Goal: Information Seeking & Learning: Find specific fact

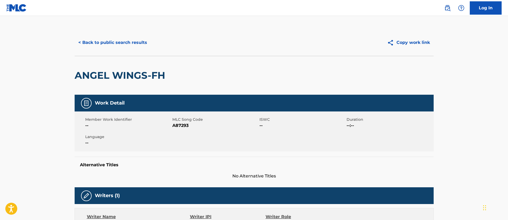
click at [128, 39] on button "< Back to public search results" at bounding box center [113, 42] width 76 height 13
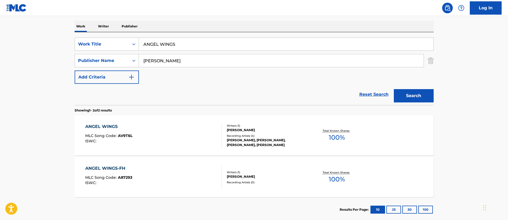
click at [433, 60] on img "Search Form" at bounding box center [431, 60] width 6 height 13
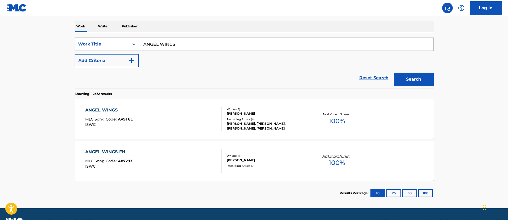
click at [416, 80] on button "Search" at bounding box center [414, 79] width 40 height 13
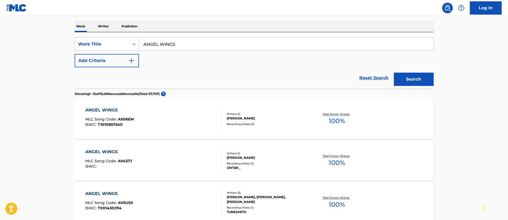
click at [116, 56] on button "Add Criteria" at bounding box center [107, 60] width 64 height 13
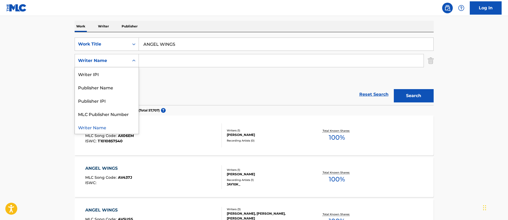
click at [113, 60] on div "Writer Name" at bounding box center [102, 60] width 48 height 6
click at [116, 85] on div "Publisher Name" at bounding box center [107, 87] width 64 height 13
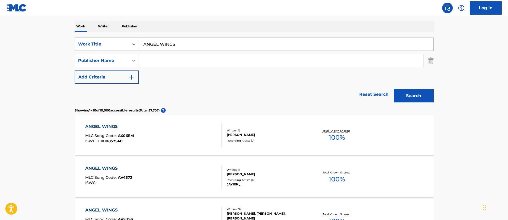
click at [174, 63] on input "Search Form" at bounding box center [281, 60] width 285 height 13
paste input "SHAG AND FLY PUBLISHING"
type input "SHAG AND FLY PUBLISHING"
click at [400, 92] on button "Search" at bounding box center [414, 95] width 40 height 13
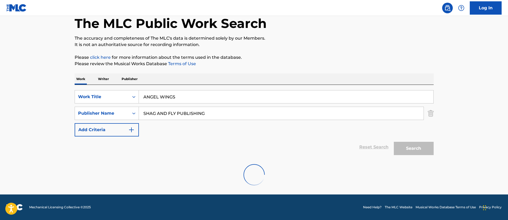
scroll to position [11, 0]
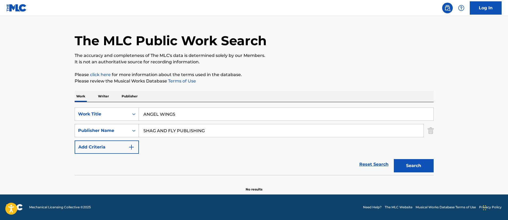
drag, startPoint x: 220, startPoint y: 129, endPoint x: 134, endPoint y: 125, distance: 85.4
click at [134, 125] on div "SearchWithCriteria621545b5-b803-49a4-9792-ded5ab2c9b77 Publisher Name SHAG AND …" at bounding box center [254, 130] width 359 height 13
paste input "BMG PRODUCTION MUSIC US"
type input "BMG PRODUCTION MUSIC US"
click at [423, 164] on button "Search" at bounding box center [414, 165] width 40 height 13
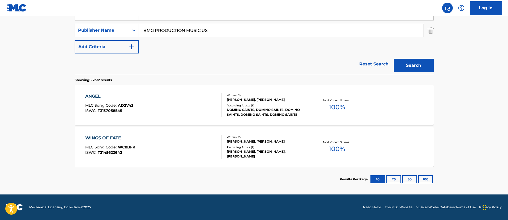
scroll to position [31, 0]
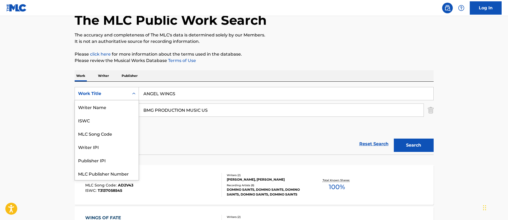
click at [120, 93] on div "Work Title" at bounding box center [102, 93] width 48 height 6
click at [113, 103] on div "ISWC" at bounding box center [107, 106] width 64 height 13
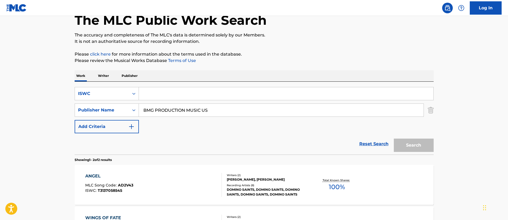
click at [182, 91] on input "Search Form" at bounding box center [286, 93] width 295 height 13
paste input "T9109488393"
type input "T9109488393"
click at [430, 111] on img "Search Form" at bounding box center [431, 109] width 6 height 13
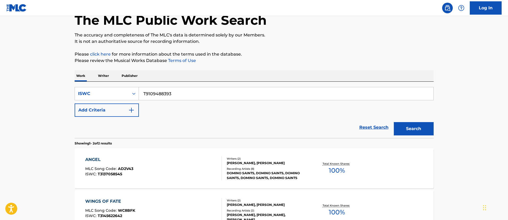
click at [416, 130] on button "Search" at bounding box center [414, 128] width 40 height 13
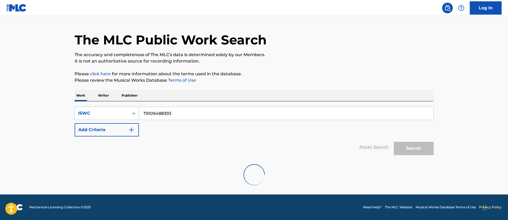
scroll to position [0, 0]
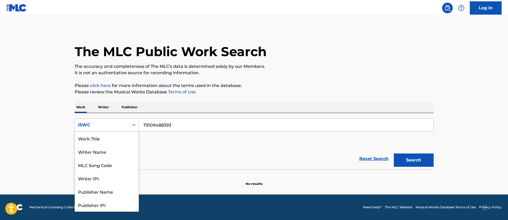
click at [128, 124] on div "ISWC" at bounding box center [102, 125] width 54 height 10
click at [120, 139] on div "Work Title" at bounding box center [107, 138] width 64 height 13
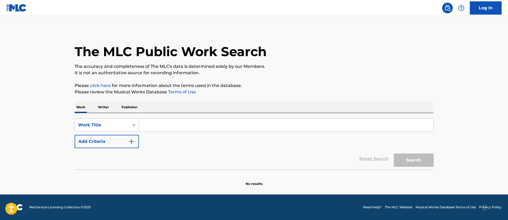
click at [173, 123] on input "Search Form" at bounding box center [286, 124] width 295 height 13
type input "angel wings"
click at [417, 159] on button "Search" at bounding box center [414, 159] width 40 height 13
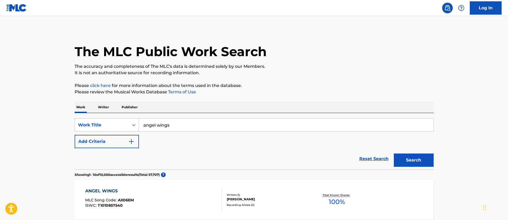
click at [118, 136] on button "Add Criteria" at bounding box center [107, 141] width 64 height 13
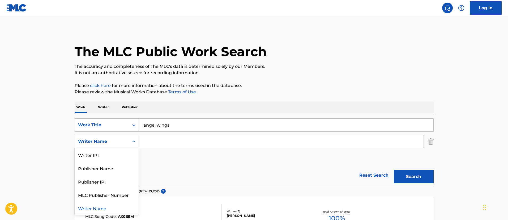
click at [118, 139] on div "Writer Name" at bounding box center [102, 141] width 48 height 6
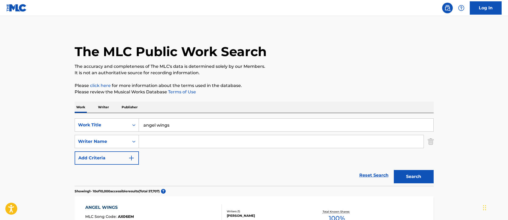
click at [225, 135] on input "Search Form" at bounding box center [281, 141] width 285 height 13
paste input "[PERSON_NAME]"
click at [425, 179] on button "Search" at bounding box center [414, 176] width 40 height 13
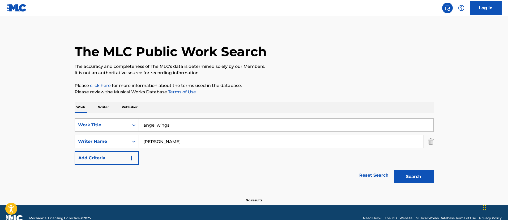
click at [149, 141] on input "[PERSON_NAME]" at bounding box center [281, 141] width 285 height 13
click at [394, 170] on button "Search" at bounding box center [414, 176] width 40 height 13
drag, startPoint x: 158, startPoint y: 142, endPoint x: 122, endPoint y: 135, distance: 36.3
click at [122, 135] on div "SearchWithCriteria12f5240d-638f-45c5-9447-09e1798c57c0 Writer Name [PERSON_NAME]" at bounding box center [254, 141] width 359 height 13
type input "[PERSON_NAME]"
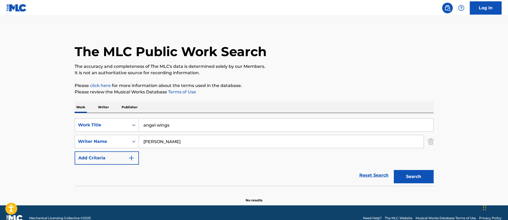
click at [415, 179] on button "Search" at bounding box center [414, 176] width 40 height 13
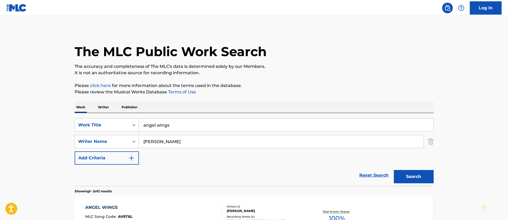
scroll to position [80, 0]
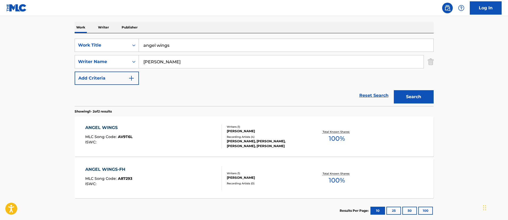
click at [113, 171] on div "ANGEL WINGS-FH" at bounding box center [108, 169] width 47 height 6
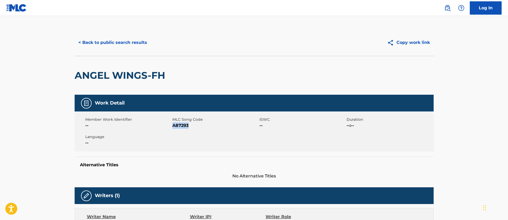
drag, startPoint x: 193, startPoint y: 125, endPoint x: 173, endPoint y: 124, distance: 20.0
click at [173, 124] on span "A87293" at bounding box center [215, 125] width 86 height 6
copy span "A87293"
click at [117, 39] on button "< Back to public search results" at bounding box center [113, 42] width 76 height 13
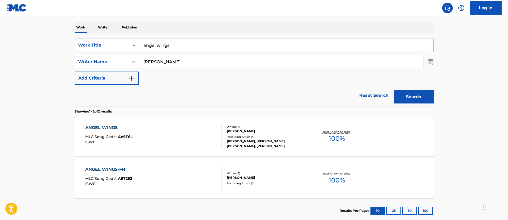
drag, startPoint x: 182, startPoint y: 47, endPoint x: 124, endPoint y: 45, distance: 58.2
click at [124, 45] on div "SearchWithCriteriafc7c73d8-879d-4568-a77b-7ab400521d53 Work Title angel wings" at bounding box center [254, 45] width 359 height 13
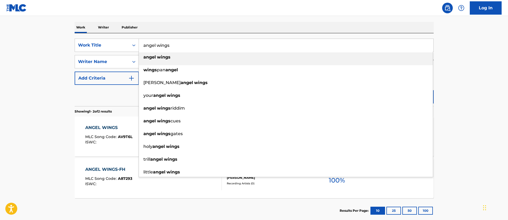
paste input "ARE WE FAMOUS"
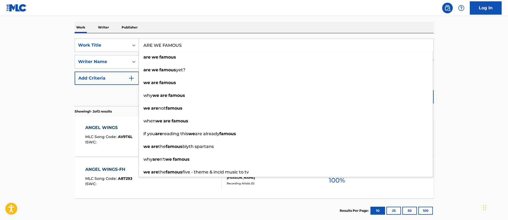
type input "ARE WE FAMOUS"
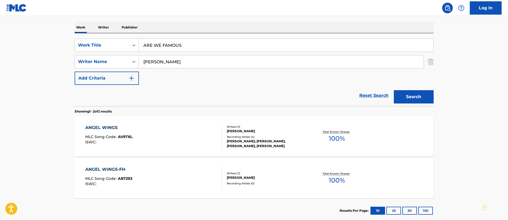
click at [448, 87] on main "The MLC Public Work Search The accuracy and completeness of The MLC's data is d…" at bounding box center [254, 80] width 508 height 289
click at [425, 95] on button "Search" at bounding box center [414, 96] width 40 height 13
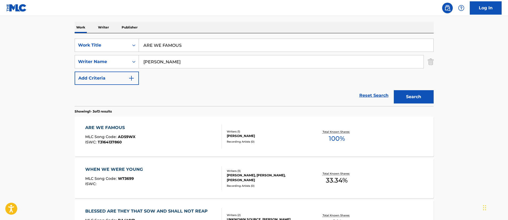
click at [98, 126] on div "ARE WE FAMOUS" at bounding box center [110, 127] width 50 height 6
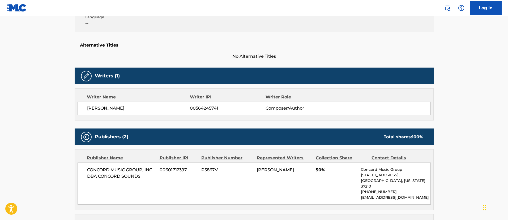
scroll to position [40, 0]
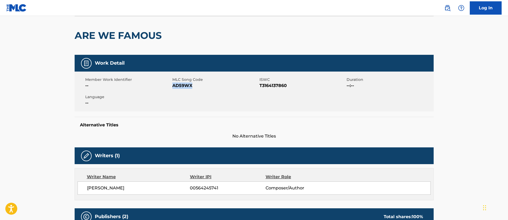
drag, startPoint x: 194, startPoint y: 87, endPoint x: 173, endPoint y: 86, distance: 21.0
click at [173, 86] on span "AD59WX" at bounding box center [215, 85] width 86 height 6
copy span "AD59WX"
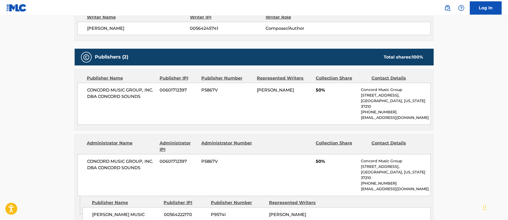
scroll to position [0, 0]
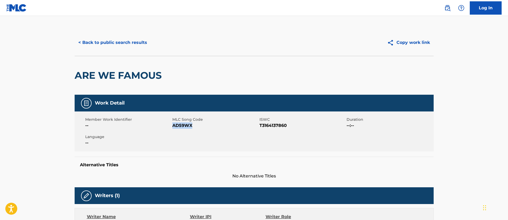
click at [130, 42] on button "< Back to public search results" at bounding box center [113, 42] width 76 height 13
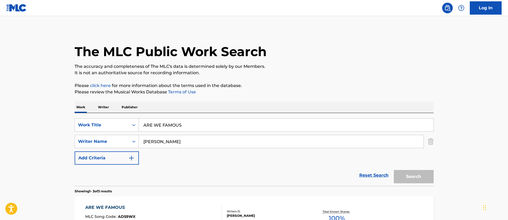
scroll to position [80, 0]
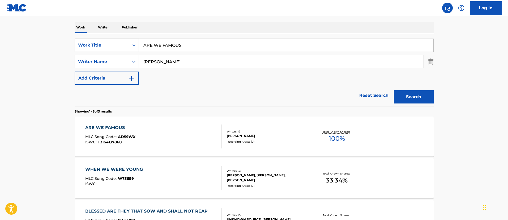
drag, startPoint x: 197, startPoint y: 45, endPoint x: 112, endPoint y: 44, distance: 84.8
click at [112, 44] on div "SearchWithCriteriafc7c73d8-879d-4568-a77b-7ab400521d53 Work Title ARE WE FAMOUS" at bounding box center [254, 45] width 359 height 13
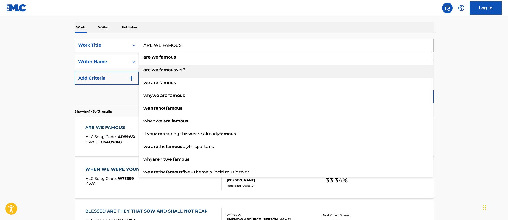
paste input "STRONAUT"
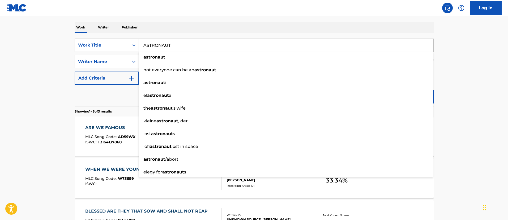
type input "ASTRONAUT"
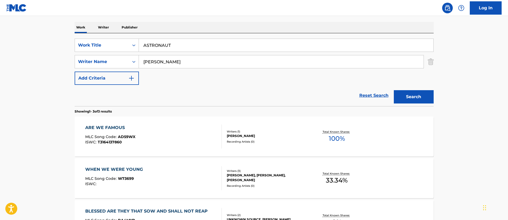
drag, startPoint x: 463, startPoint y: 97, endPoint x: 448, endPoint y: 97, distance: 14.9
click at [462, 97] on main "The MLC Public Work Search The accuracy and completeness of The MLC's data is d…" at bounding box center [254, 101] width 508 height 331
click at [421, 97] on button "Search" at bounding box center [414, 96] width 40 height 13
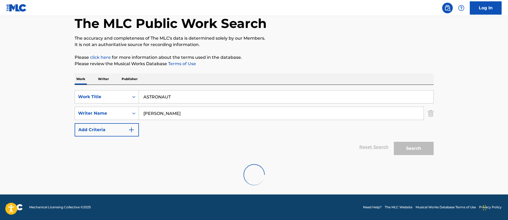
scroll to position [69, 0]
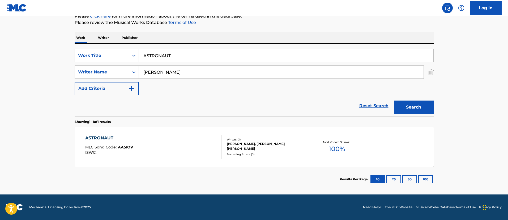
click at [105, 136] on div "ASTRONAUT" at bounding box center [109, 138] width 48 height 6
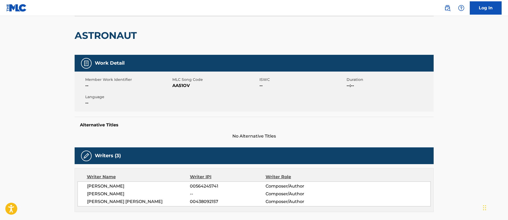
scroll to position [80, 0]
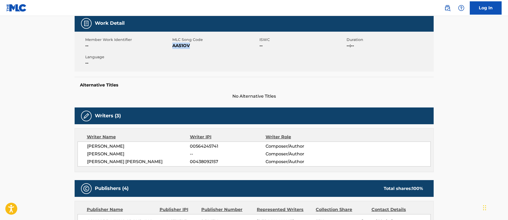
drag, startPoint x: 192, startPoint y: 44, endPoint x: 172, endPoint y: 47, distance: 19.9
click at [172, 47] on span "AA51OV" at bounding box center [215, 46] width 86 height 6
copy span "AA51OV"
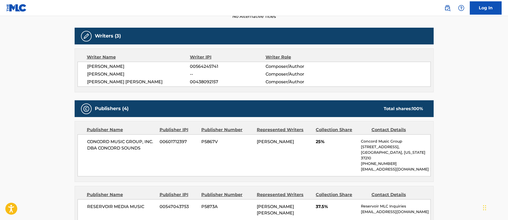
scroll to position [239, 0]
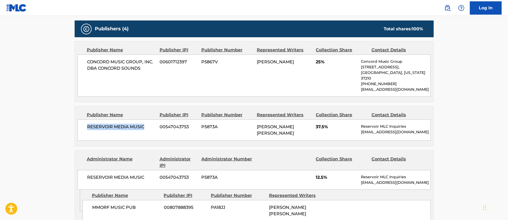
drag, startPoint x: 86, startPoint y: 117, endPoint x: 146, endPoint y: 119, distance: 59.8
click at [146, 119] on div "RESERVOIR MEDIA MUSIC 00547043753 P5873A [PERSON_NAME] [PERSON_NAME] 37.5% Rese…" at bounding box center [254, 129] width 353 height 21
copy span "RESERVOIR MEDIA MUSIC"
drag, startPoint x: 190, startPoint y: 121, endPoint x: 160, endPoint y: 121, distance: 30.8
click at [160, 124] on span "00547043753" at bounding box center [179, 127] width 38 height 6
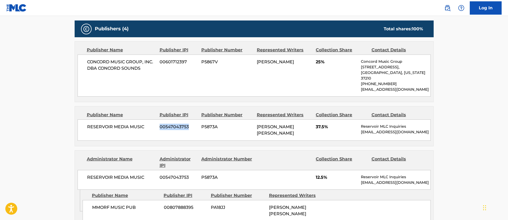
copy span "00547043753"
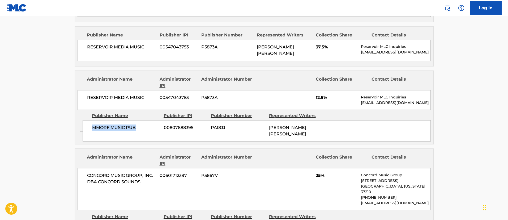
drag, startPoint x: 145, startPoint y: 118, endPoint x: 92, endPoint y: 120, distance: 52.4
click at [92, 124] on span "MMORF MUSIC PUB" at bounding box center [126, 127] width 68 height 6
copy span "MMORF MUSIC PUB"
drag, startPoint x: 194, startPoint y: 124, endPoint x: 160, endPoint y: 121, distance: 34.1
click at [160, 121] on div "MMORF MUSIC PUB 00807888395 PA18JJ [PERSON_NAME] [PERSON_NAME]" at bounding box center [257, 130] width 348 height 21
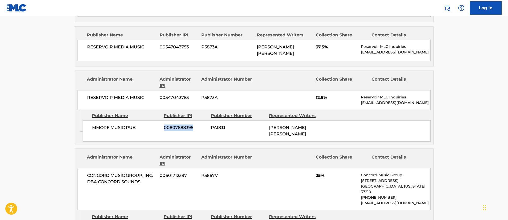
copy div "00807888395"
drag, startPoint x: 268, startPoint y: 121, endPoint x: 322, endPoint y: 121, distance: 53.4
click at [322, 121] on div "MMORF MUSIC PUB 00807888395 PA18JJ [PERSON_NAME] [PERSON_NAME]" at bounding box center [257, 130] width 348 height 21
copy span "[PERSON_NAME] [PERSON_NAME]"
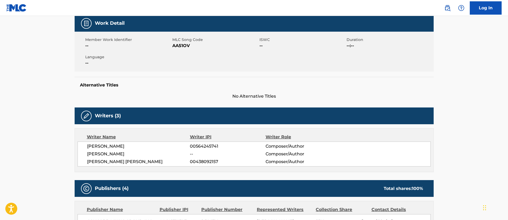
scroll to position [0, 0]
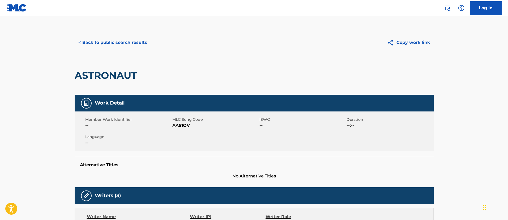
click at [116, 37] on button "< Back to public search results" at bounding box center [113, 42] width 76 height 13
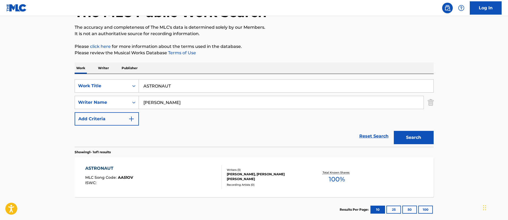
scroll to position [69, 0]
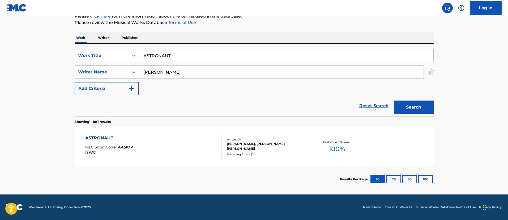
click at [427, 73] on div "SearchWithCriteria12f5240d-638f-45c5-9447-09e1798c57c0 Writer Name [PERSON_NAME]" at bounding box center [254, 71] width 359 height 13
click at [432, 73] on img "Search Form" at bounding box center [431, 71] width 6 height 13
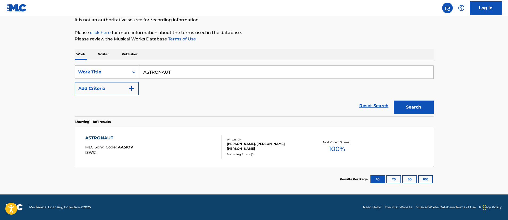
click at [414, 107] on button "Search" at bounding box center [414, 106] width 40 height 13
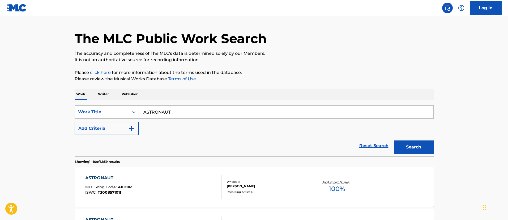
scroll to position [0, 0]
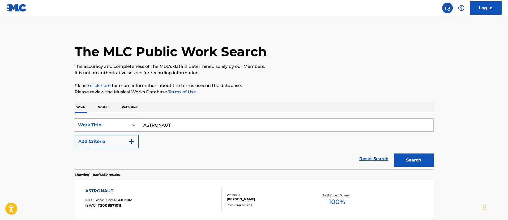
drag, startPoint x: 192, startPoint y: 122, endPoint x: 118, endPoint y: 123, distance: 73.1
click at [118, 123] on div "SearchWithCriteriafc7c73d8-879d-4568-a77b-7ab400521d53 Work Title ASTRONAUT" at bounding box center [254, 124] width 359 height 13
paste input "WAKENING HEARTS"
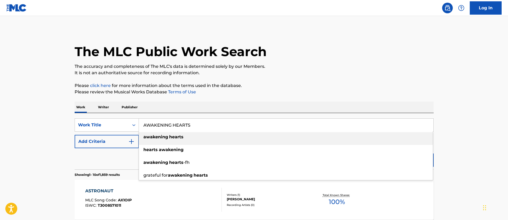
type input "AWAKENING HEARTS"
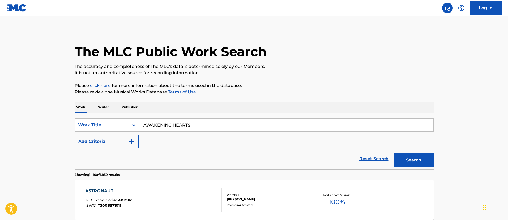
click at [112, 139] on button "Add Criteria" at bounding box center [107, 141] width 64 height 13
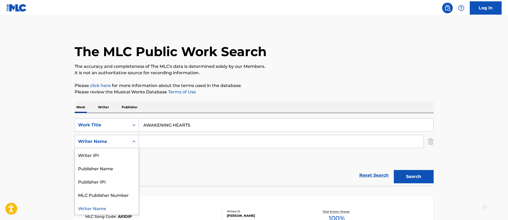
click at [116, 141] on div "Writer Name" at bounding box center [102, 141] width 48 height 6
click at [195, 157] on div "SearchWithCriteriafc7c73d8-879d-4568-a77b-7ab400521d53 Work Title AWAKENING HEA…" at bounding box center [254, 141] width 359 height 46
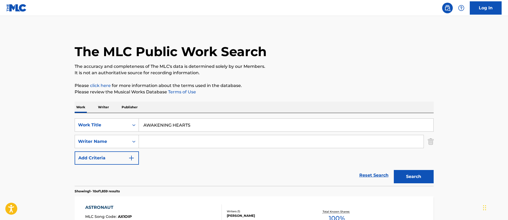
click at [196, 144] on input "Search Form" at bounding box center [281, 141] width 285 height 13
paste input "[PERSON_NAME], [PERSON_NAME]"
drag, startPoint x: 169, startPoint y: 141, endPoint x: 139, endPoint y: 143, distance: 29.9
click at [139, 143] on input "[PERSON_NAME], [PERSON_NAME]" at bounding box center [281, 141] width 285 height 13
click at [262, 140] on input "[PERSON_NAME]" at bounding box center [281, 141] width 285 height 13
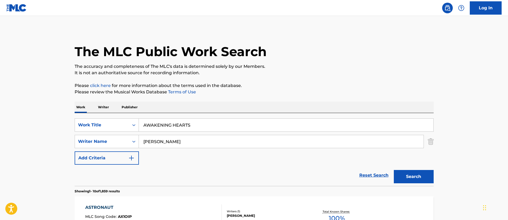
paste input "[PERSON_NAME],"
type input "[PERSON_NAME]"
click at [394, 170] on button "Search" at bounding box center [414, 176] width 40 height 13
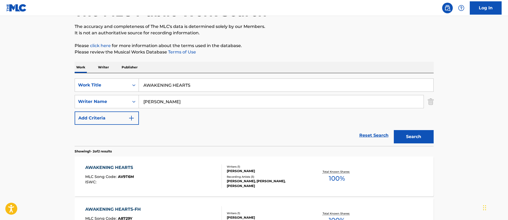
scroll to position [80, 0]
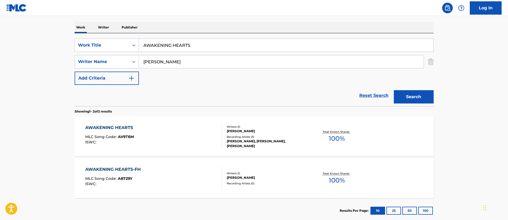
click at [123, 130] on div "AWAKENING HEARTS" at bounding box center [110, 127] width 50 height 6
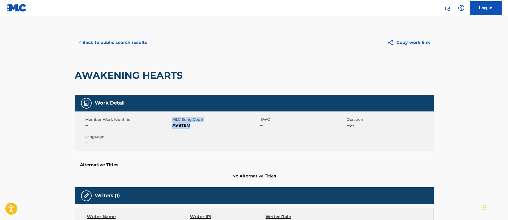
drag, startPoint x: 191, startPoint y: 126, endPoint x: 172, endPoint y: 126, distance: 19.7
click at [172, 126] on div "Member Work Identifier -- MLC Song Code AV9T6M ISWC -- Duration --:-- Language …" at bounding box center [254, 131] width 359 height 40
click at [172, 126] on div "Member Work Identifier --" at bounding box center [128, 123] width 87 height 12
drag, startPoint x: 173, startPoint y: 126, endPoint x: 191, endPoint y: 127, distance: 18.6
click at [191, 127] on span "AV9T6M" at bounding box center [215, 125] width 86 height 6
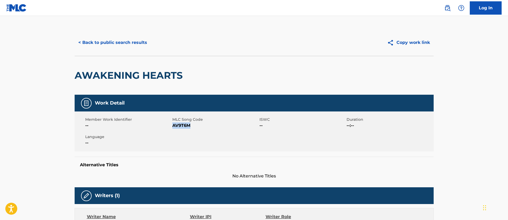
copy span "AV9T6M"
click at [112, 43] on button "< Back to public search results" at bounding box center [113, 42] width 76 height 13
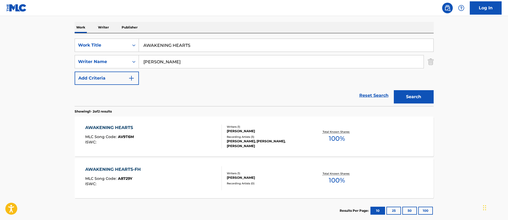
scroll to position [111, 0]
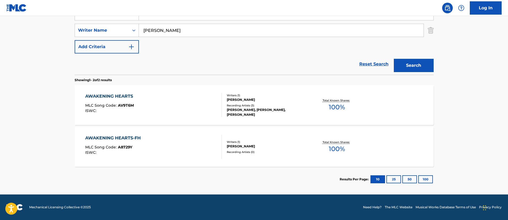
click at [128, 135] on div "AWAKENING HEARTS-FH" at bounding box center [114, 138] width 58 height 6
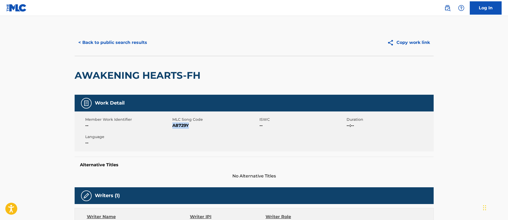
drag, startPoint x: 194, startPoint y: 127, endPoint x: 173, endPoint y: 126, distance: 21.0
click at [173, 126] on span "A8729Y" at bounding box center [215, 125] width 86 height 6
copy span "A8729Y"
click at [110, 44] on button "< Back to public search results" at bounding box center [113, 42] width 76 height 13
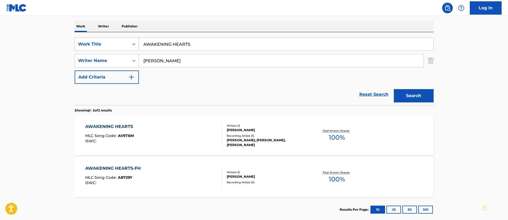
drag, startPoint x: 218, startPoint y: 46, endPoint x: 98, endPoint y: 46, distance: 119.6
click at [98, 46] on div "SearchWithCriteriafc7c73d8-879d-4568-a77b-7ab400521d53 Work Title AWAKENING HEA…" at bounding box center [254, 43] width 359 height 13
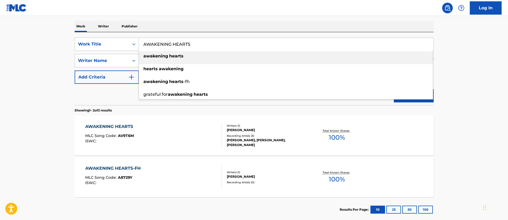
paste input "BABY IT'S OVER"
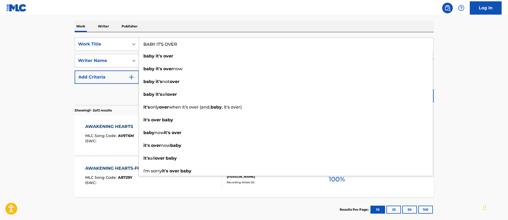
type input "BABY IT'S OVER"
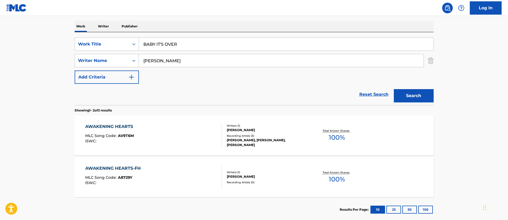
click at [441, 88] on main "The MLC Public Work Search The accuracy and completeness of The MLC's data is d…" at bounding box center [254, 79] width 508 height 289
click at [419, 92] on button "Search" at bounding box center [414, 95] width 40 height 13
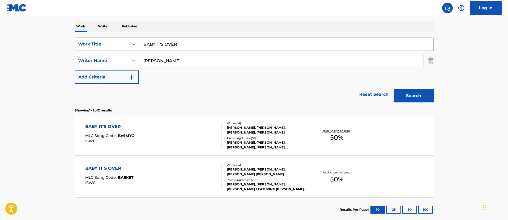
click at [108, 128] on div "BABY IT'S OVER" at bounding box center [109, 126] width 49 height 6
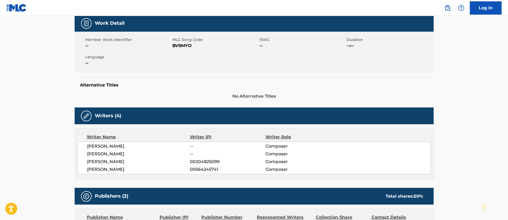
scroll to position [40, 0]
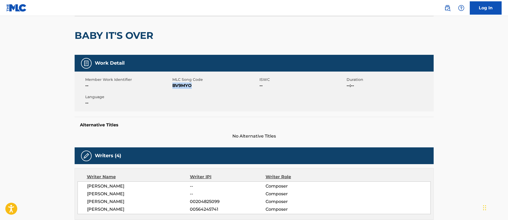
drag, startPoint x: 193, startPoint y: 88, endPoint x: 172, endPoint y: 86, distance: 21.4
click at [172, 86] on span "BV9MYO" at bounding box center [215, 85] width 86 height 6
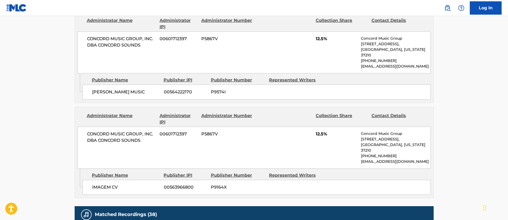
scroll to position [239, 0]
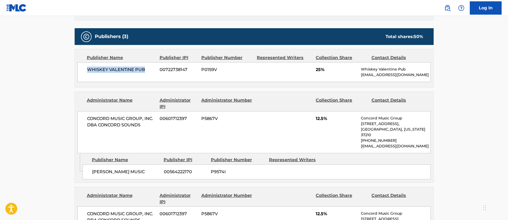
drag, startPoint x: 151, startPoint y: 71, endPoint x: 83, endPoint y: 71, distance: 68.5
click at [83, 71] on div "WHISKEY VALENTINE PUB 00722738147 P0159V 25% Whiskey Valentine Pub [EMAIL_ADDRE…" at bounding box center [254, 72] width 353 height 20
drag, startPoint x: 190, startPoint y: 68, endPoint x: 158, endPoint y: 69, distance: 31.9
click at [158, 69] on div "WHISKEY VALENTINE PUB 00722738147 P0159V 25% Whiskey Valentine Pub [EMAIL_ADDRE…" at bounding box center [254, 72] width 353 height 20
